Goal: Task Accomplishment & Management: Manage account settings

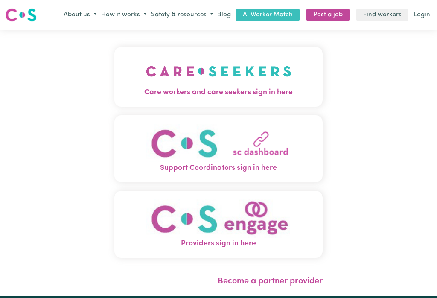
click at [204, 76] on img "Care workers and care seekers sign in here" at bounding box center [219, 72] width 146 height 32
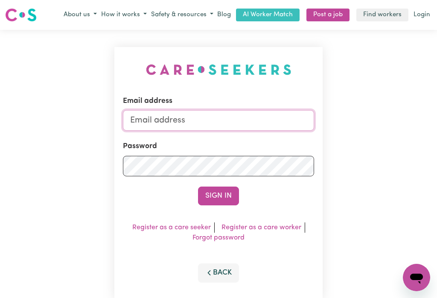
click at [157, 120] on input "Email address" at bounding box center [218, 120] width 191 height 20
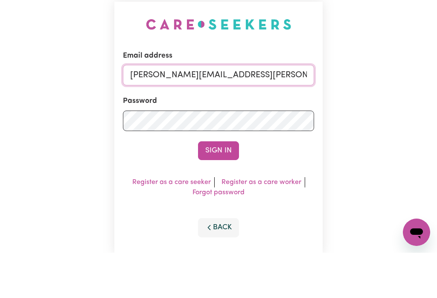
type input "[PERSON_NAME][EMAIL_ADDRESS][PERSON_NAME][DOMAIN_NAME]"
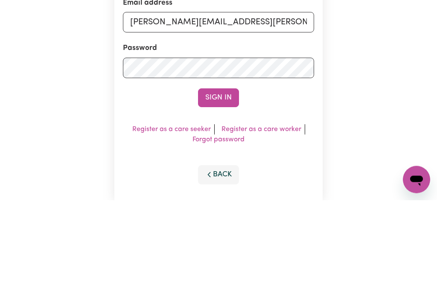
click at [219, 187] on button "Sign In" at bounding box center [218, 196] width 41 height 19
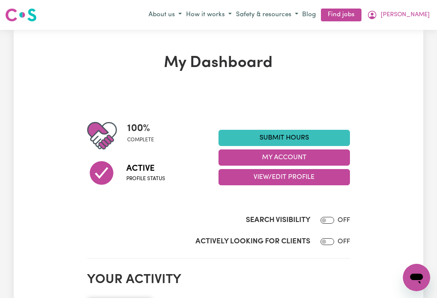
click at [271, 154] on button "My Account" at bounding box center [285, 157] width 132 height 16
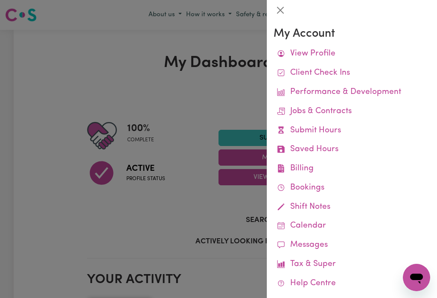
click at [0, 0] on link "Remittances" at bounding box center [0, 0] width 0 height 0
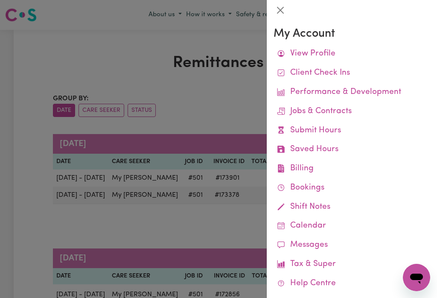
click at [280, 9] on button "Close" at bounding box center [281, 10] width 14 height 14
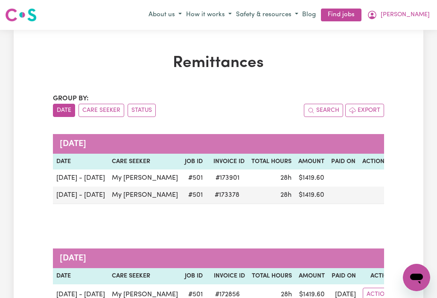
scroll to position [2, 0]
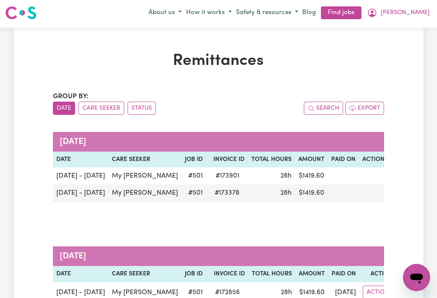
click at [376, 69] on h1 "Remittances" at bounding box center [218, 61] width 331 height 19
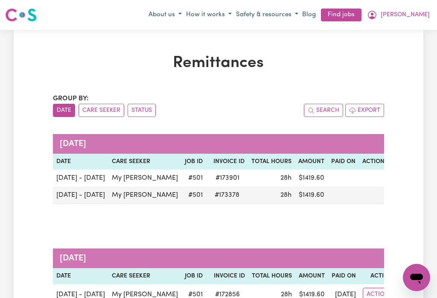
click at [425, 13] on span "[PERSON_NAME]" at bounding box center [405, 14] width 49 height 9
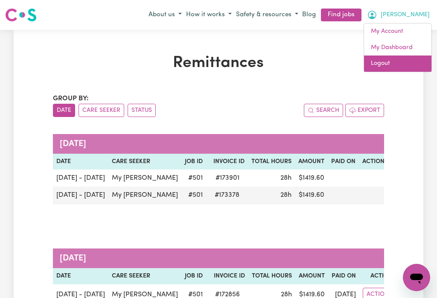
click at [383, 63] on link "Logout" at bounding box center [397, 64] width 67 height 16
